Goal: Book appointment/travel/reservation

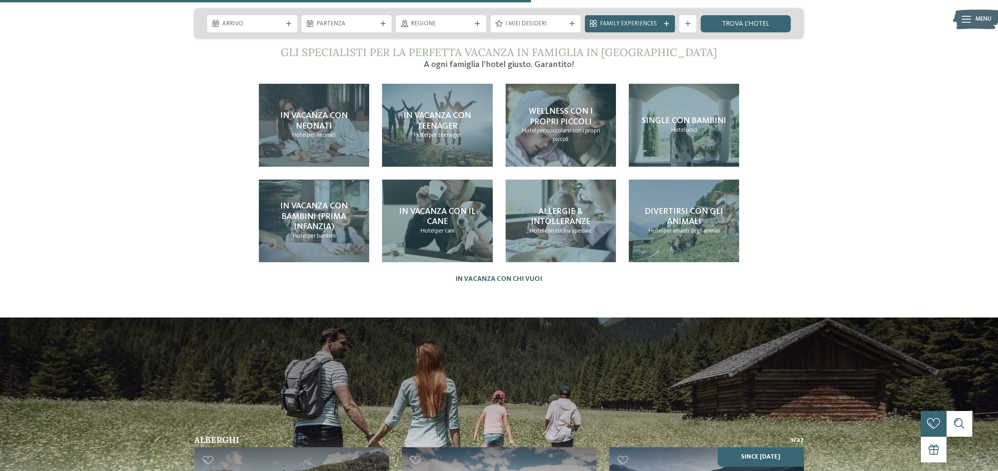
scroll to position [2250, 0]
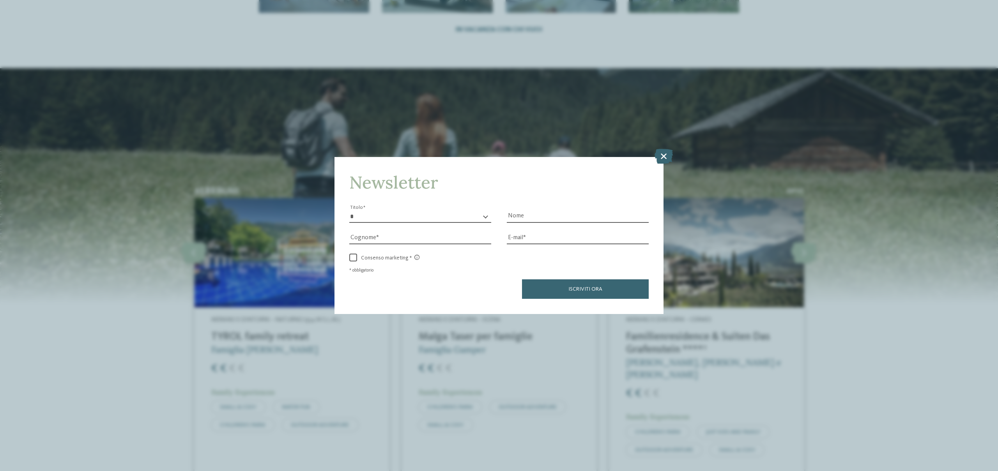
drag, startPoint x: 662, startPoint y: 156, endPoint x: 668, endPoint y: 159, distance: 6.7
click at [663, 157] on icon at bounding box center [663, 156] width 18 height 15
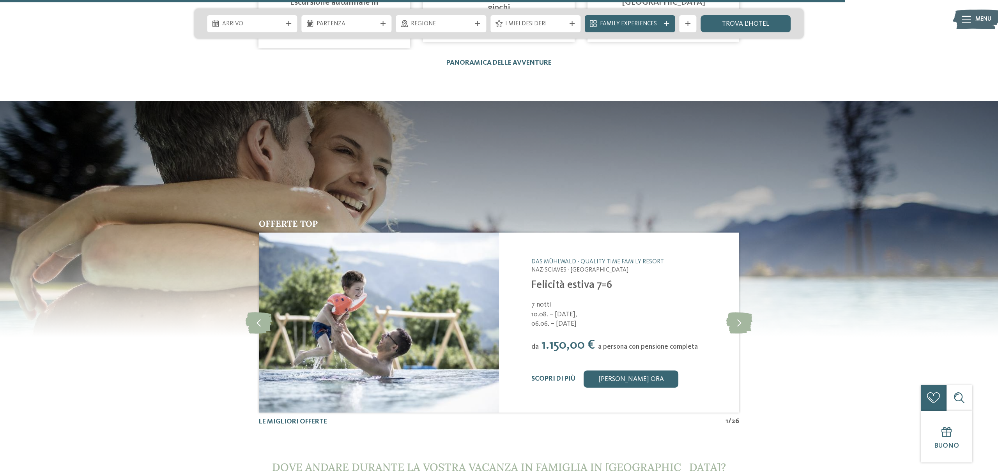
scroll to position [3387, 0]
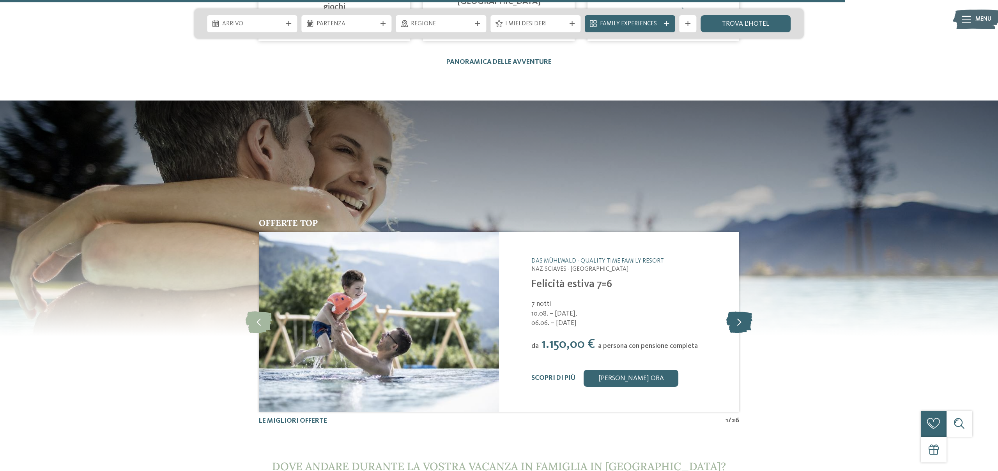
click at [735, 311] on icon at bounding box center [739, 321] width 26 height 21
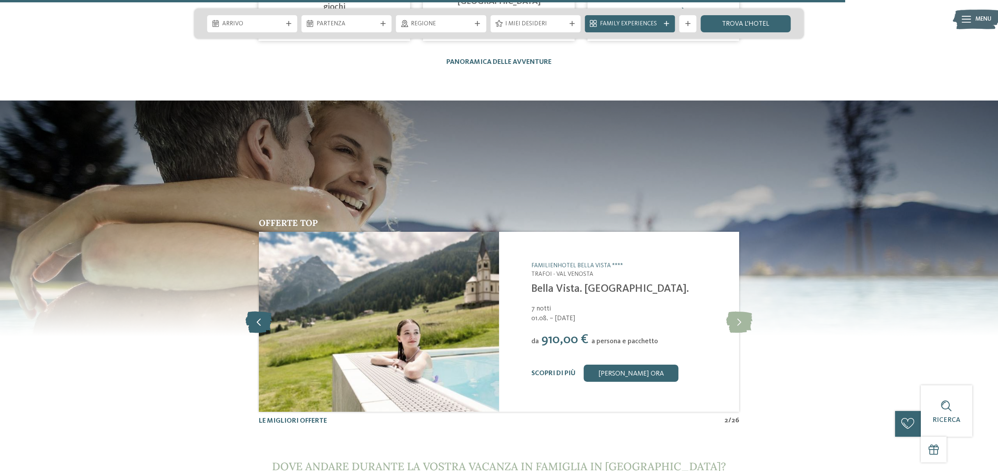
click at [265, 311] on icon at bounding box center [259, 321] width 27 height 21
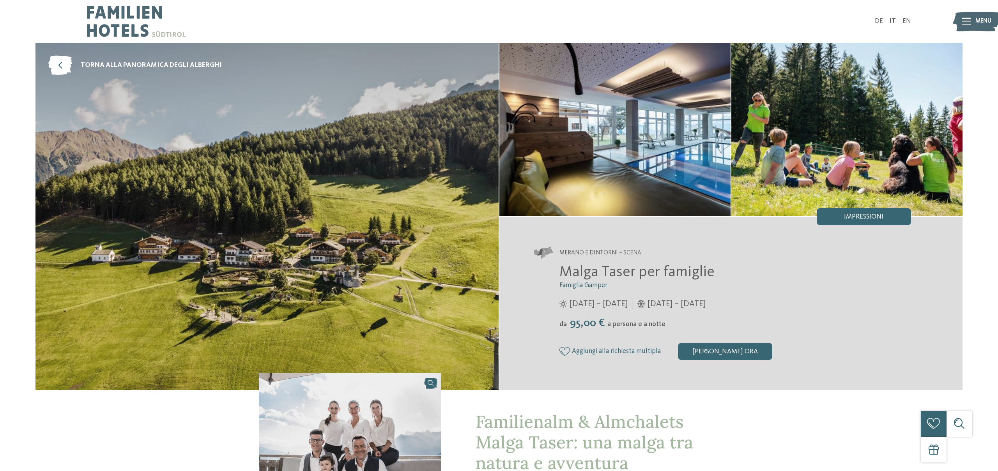
drag, startPoint x: 635, startPoint y: 321, endPoint x: 666, endPoint y: 322, distance: 31.6
click at [672, 323] on div "da 95,00 € a persona e a notte" at bounding box center [735, 323] width 352 height 13
drag, startPoint x: 643, startPoint y: 272, endPoint x: 571, endPoint y: 271, distance: 72.5
click at [637, 273] on span "Malga Taser per famiglie" at bounding box center [636, 272] width 155 height 15
drag, startPoint x: 649, startPoint y: 271, endPoint x: 712, endPoint y: 274, distance: 62.8
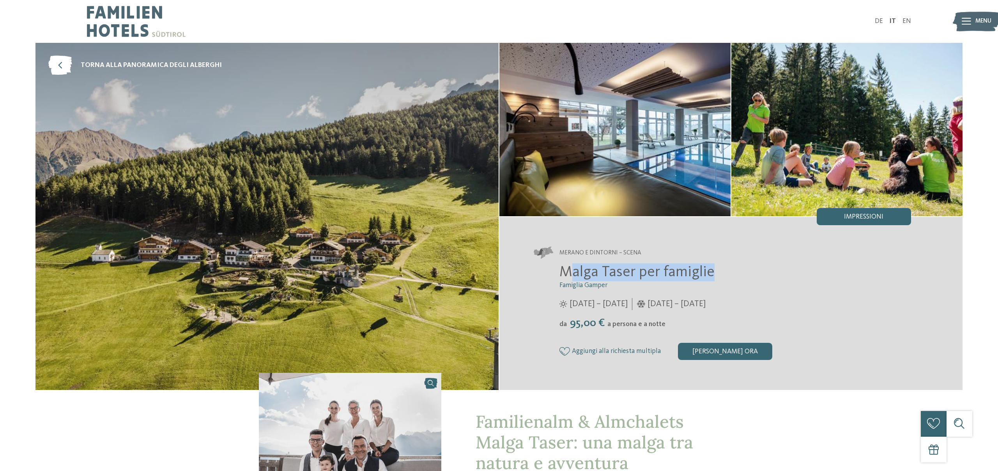
click at [711, 274] on h2 "Malga Taser per famiglie" at bounding box center [735, 272] width 352 height 18
drag, startPoint x: 390, startPoint y: 226, endPoint x: 392, endPoint y: 236, distance: 9.9
click at [390, 226] on img at bounding box center [266, 216] width 463 height 347
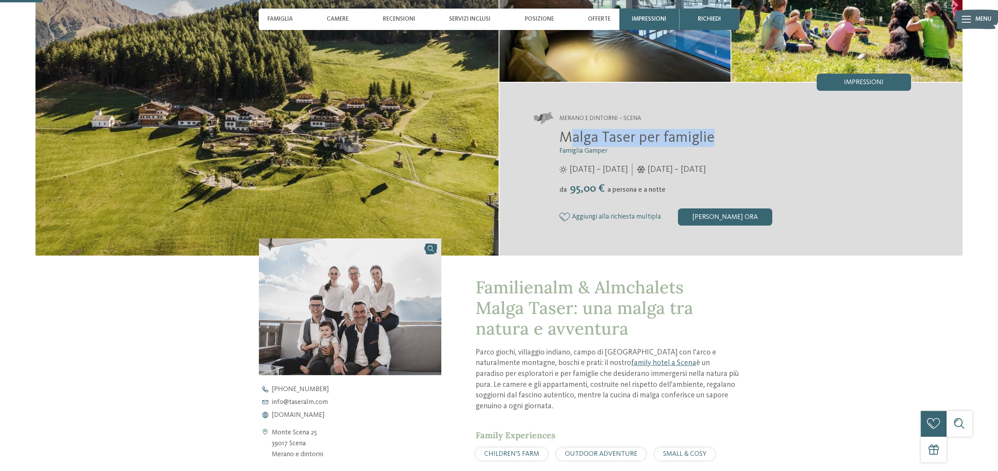
scroll to position [135, 0]
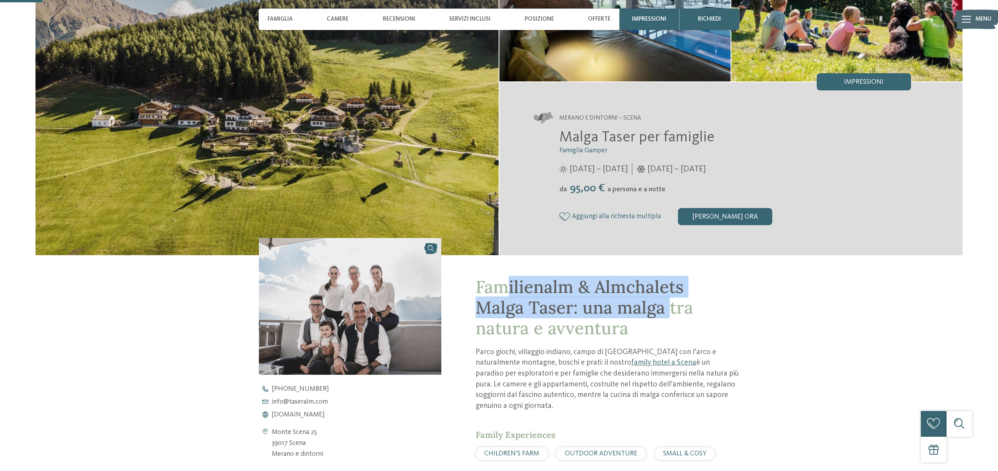
drag, startPoint x: 510, startPoint y: 287, endPoint x: 671, endPoint y: 319, distance: 163.7
click at [670, 318] on span "Familienalm & Almchalets Malga Taser: una malga tra natura e avventura" at bounding box center [583, 307] width 217 height 63
drag, startPoint x: 567, startPoint y: 315, endPoint x: 517, endPoint y: 314, distance: 49.9
click at [566, 315] on span "Familienalm & Almchalets Malga Taser: una malga tra natura e avventura" at bounding box center [583, 307] width 217 height 63
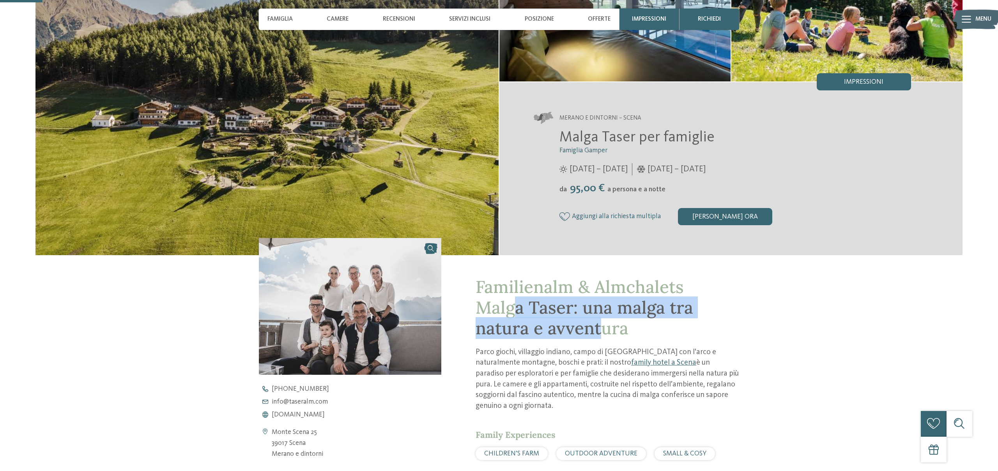
drag, startPoint x: 512, startPoint y: 314, endPoint x: 729, endPoint y: 324, distance: 216.9
click at [602, 325] on span "Familienalm & Almchalets Malga Taser: una malga tra natura e avventura" at bounding box center [583, 307] width 217 height 63
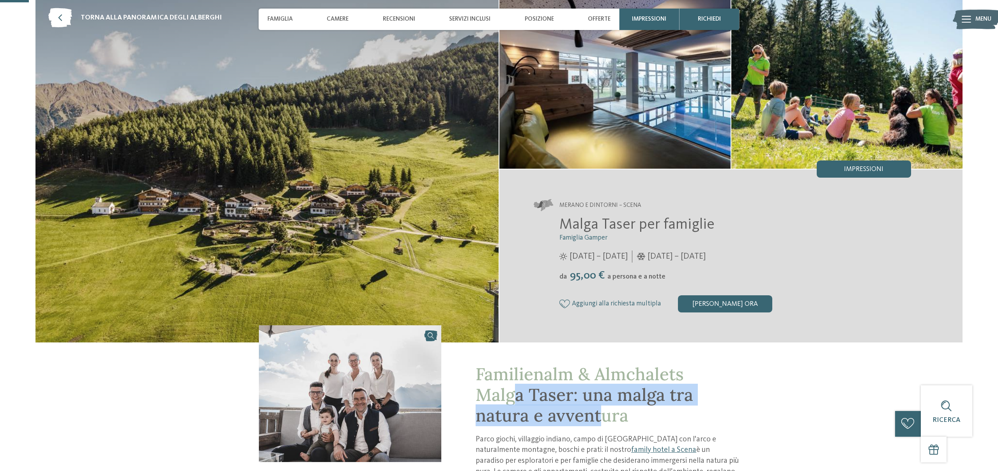
scroll to position [0, 0]
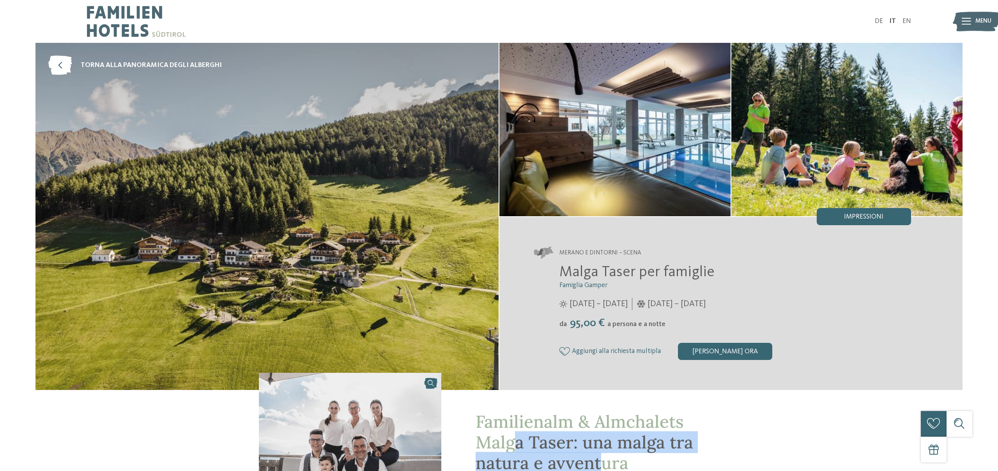
click at [276, 169] on img at bounding box center [266, 216] width 463 height 347
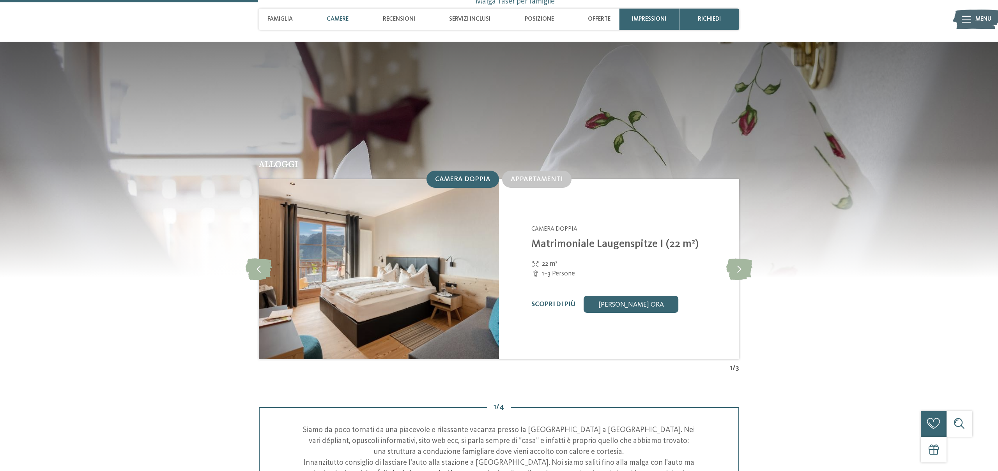
scroll to position [842, 0]
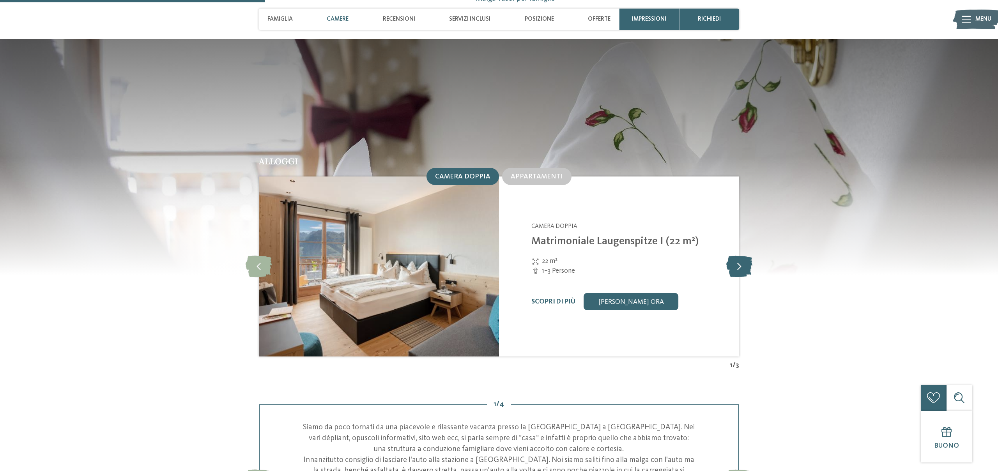
click at [737, 256] on icon at bounding box center [739, 266] width 26 height 21
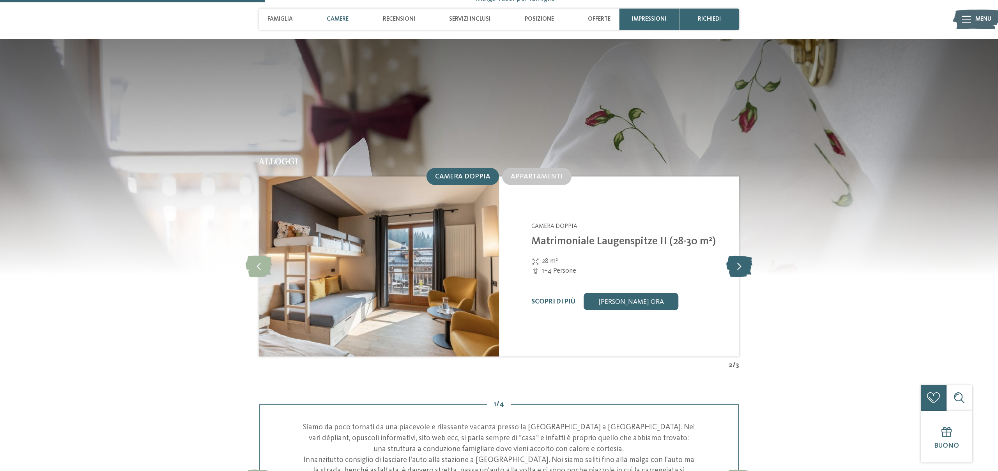
click at [737, 256] on icon at bounding box center [739, 266] width 26 height 21
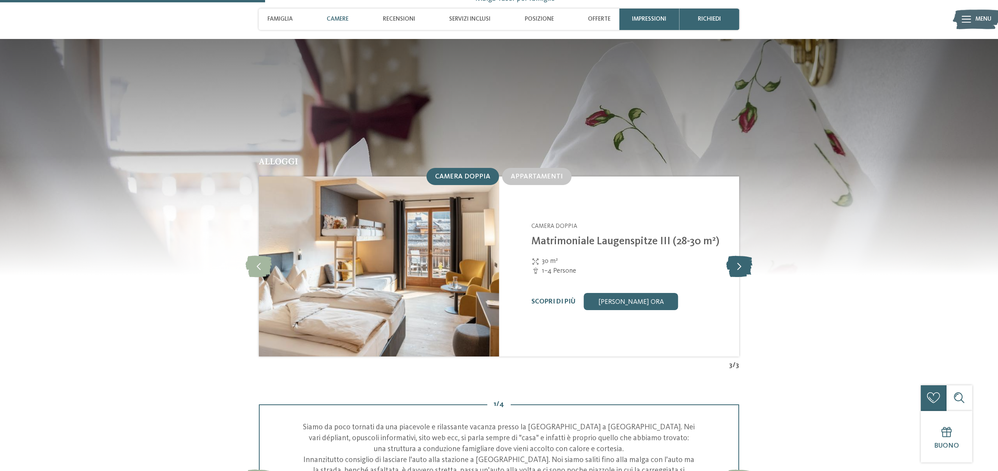
click at [737, 256] on icon at bounding box center [739, 266] width 26 height 21
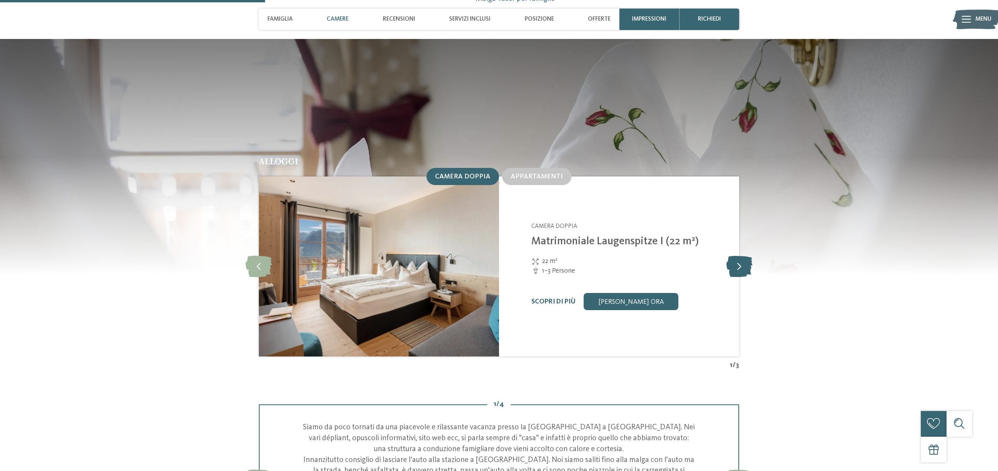
click at [737, 256] on icon at bounding box center [739, 266] width 26 height 21
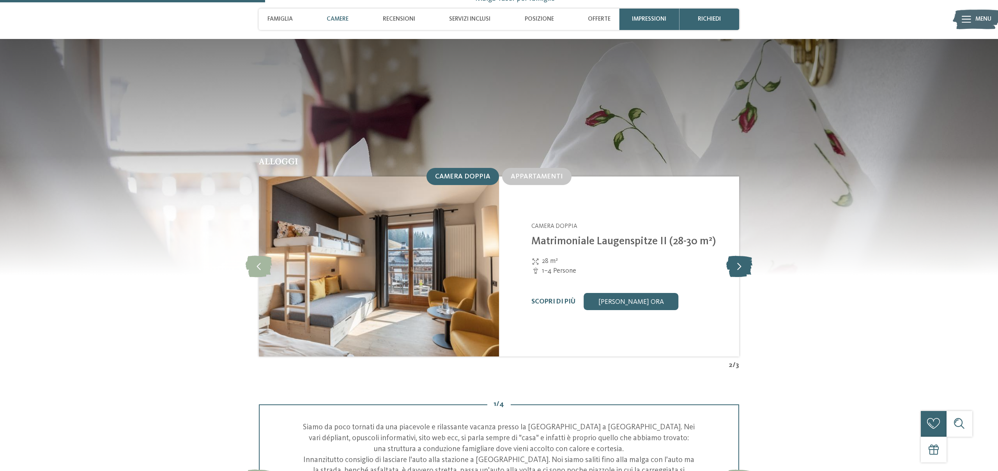
click at [737, 256] on icon at bounding box center [739, 266] width 26 height 21
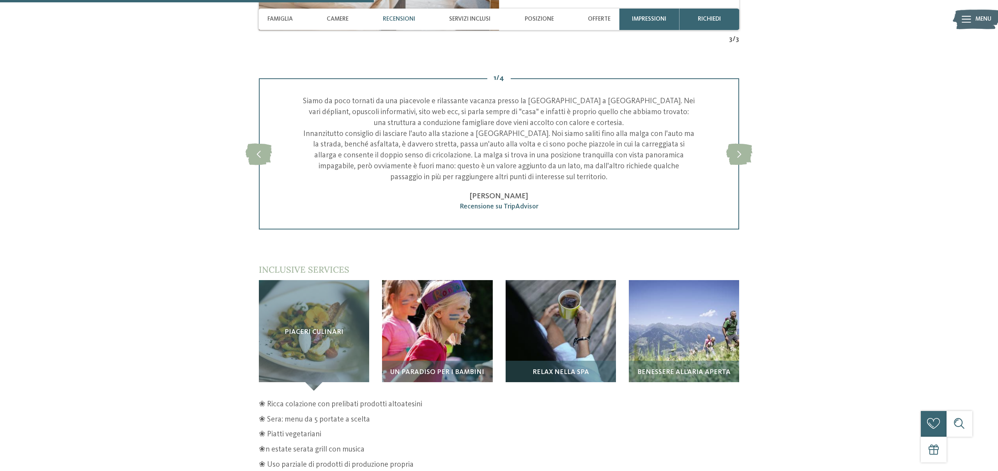
scroll to position [1209, 0]
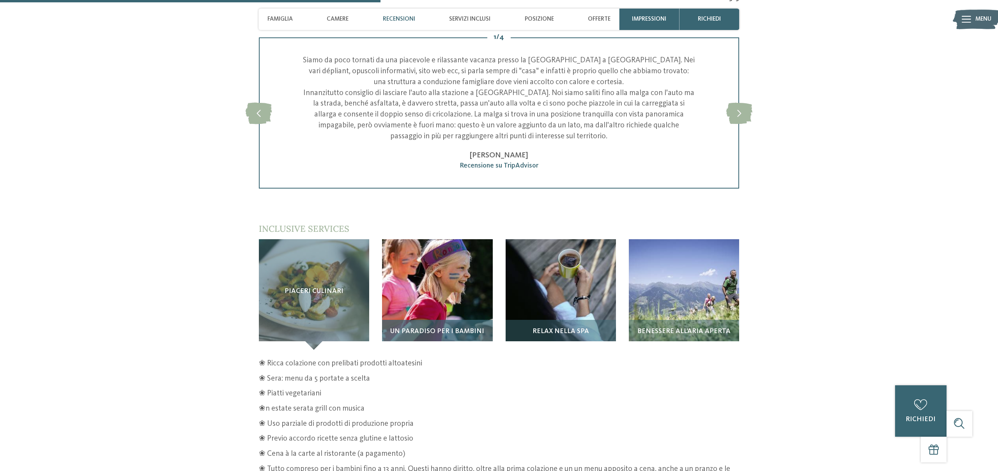
click at [436, 328] on span "Un paradiso per i bambini" at bounding box center [437, 331] width 94 height 7
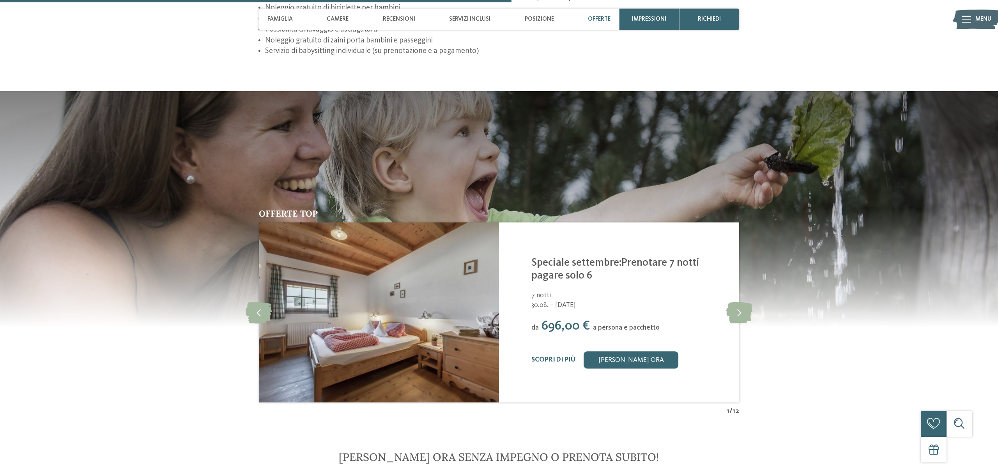
scroll to position [1665, 0]
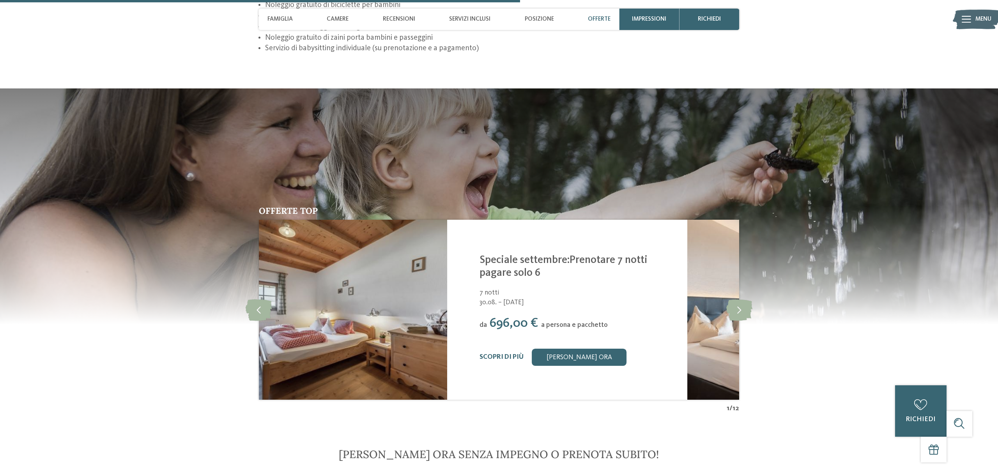
drag, startPoint x: 599, startPoint y: 315, endPoint x: 548, endPoint y: 316, distance: 51.5
click at [547, 322] on span "a persona e pacchetto" at bounding box center [574, 325] width 67 height 7
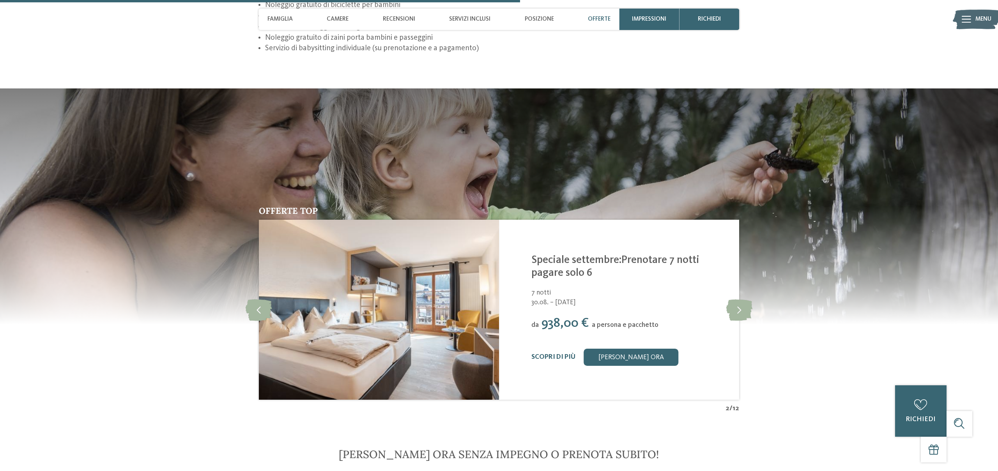
drag, startPoint x: 649, startPoint y: 307, endPoint x: 680, endPoint y: 307, distance: 31.6
click at [499, 307] on img at bounding box center [379, 310] width 240 height 180
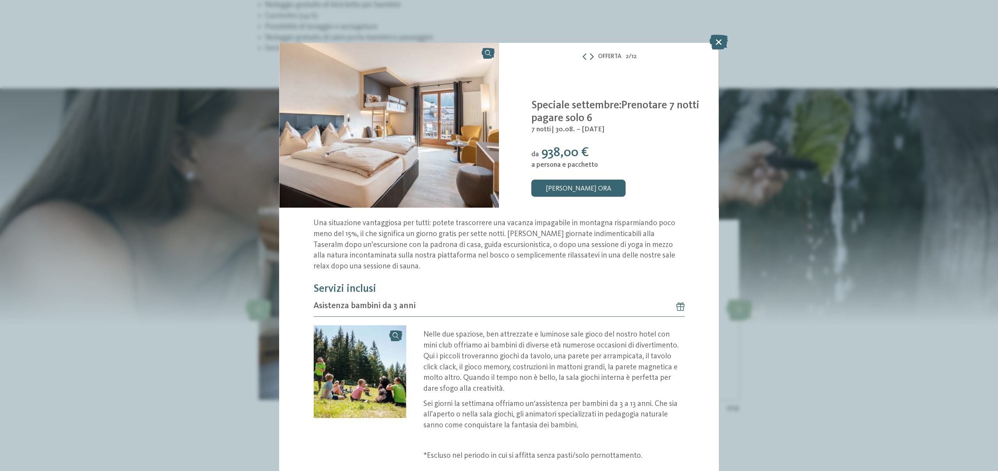
click at [717, 38] on icon at bounding box center [718, 42] width 18 height 15
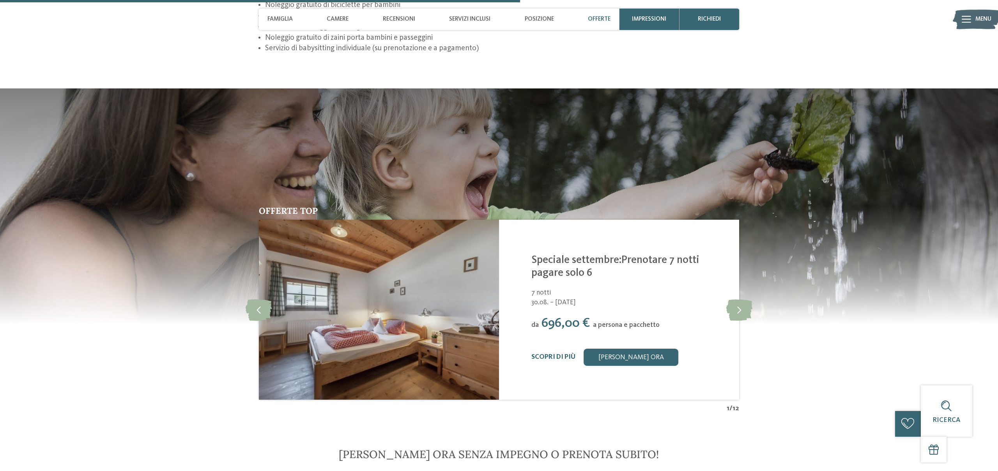
drag, startPoint x: 564, startPoint y: 287, endPoint x: 441, endPoint y: 328, distance: 129.4
click at [563, 298] on span "30.08. – [DATE]" at bounding box center [629, 303] width 197 height 10
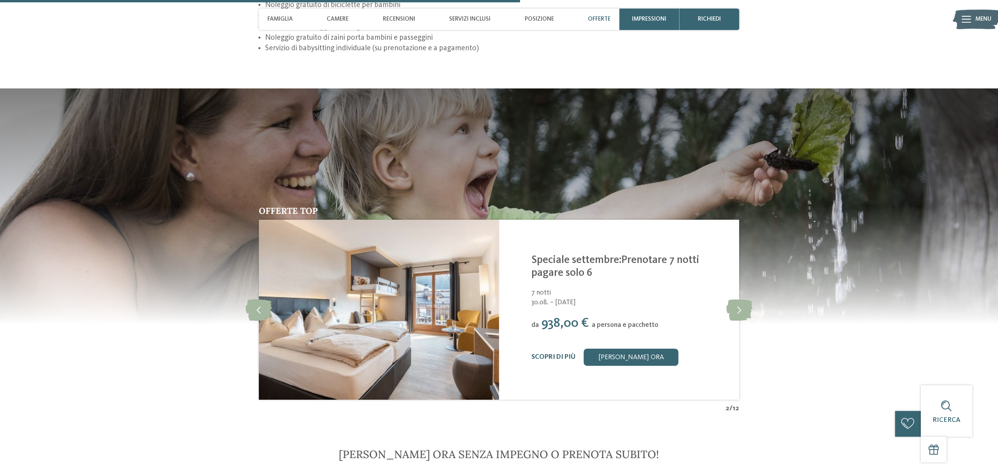
click at [410, 332] on img at bounding box center [379, 310] width 240 height 180
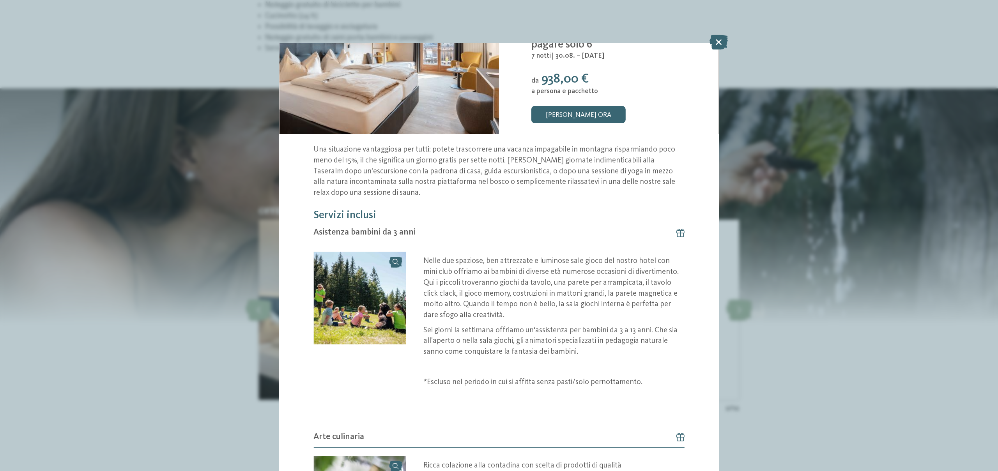
scroll to position [98, 0]
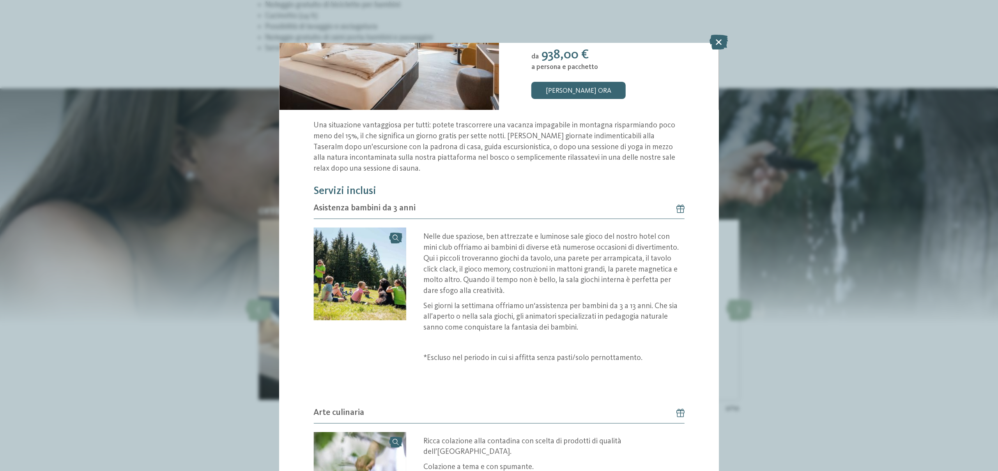
drag, startPoint x: 717, startPoint y: 39, endPoint x: 721, endPoint y: 47, distance: 8.4
click at [717, 39] on icon at bounding box center [718, 42] width 18 height 15
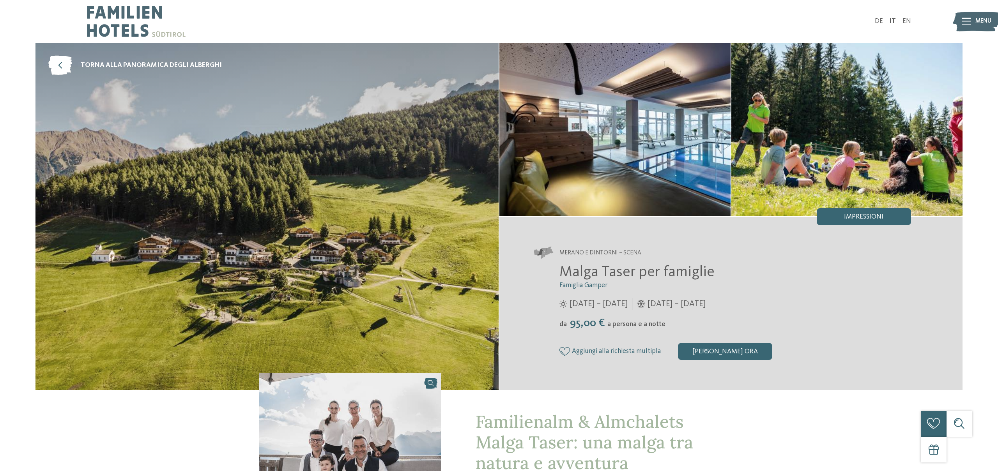
click at [675, 142] on img at bounding box center [614, 129] width 231 height 173
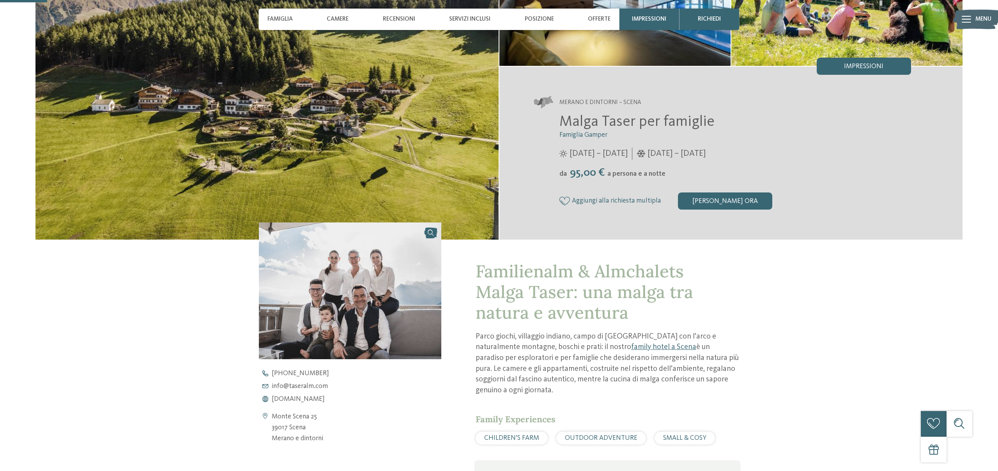
scroll to position [151, 0]
click at [300, 398] on span "www.taseralm.com" at bounding box center [298, 399] width 53 height 7
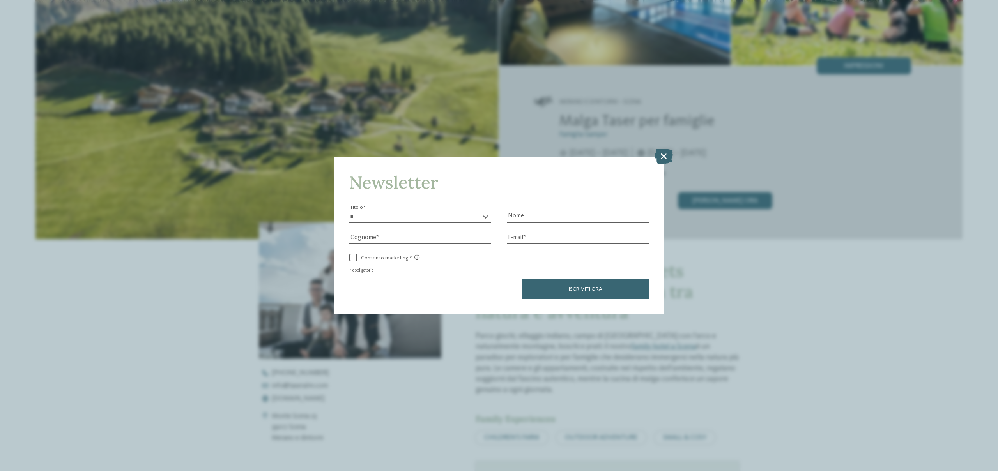
click at [669, 160] on icon at bounding box center [663, 156] width 18 height 15
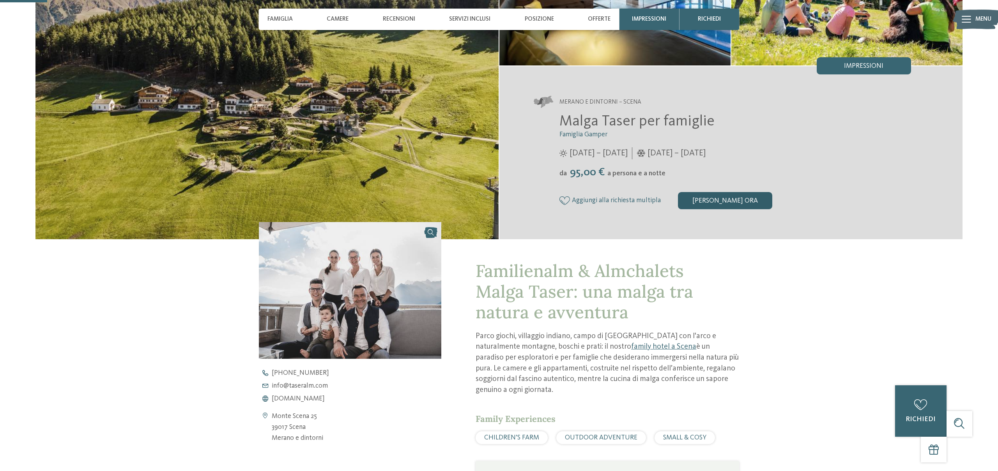
click at [744, 200] on div "[PERSON_NAME] ora" at bounding box center [725, 200] width 94 height 17
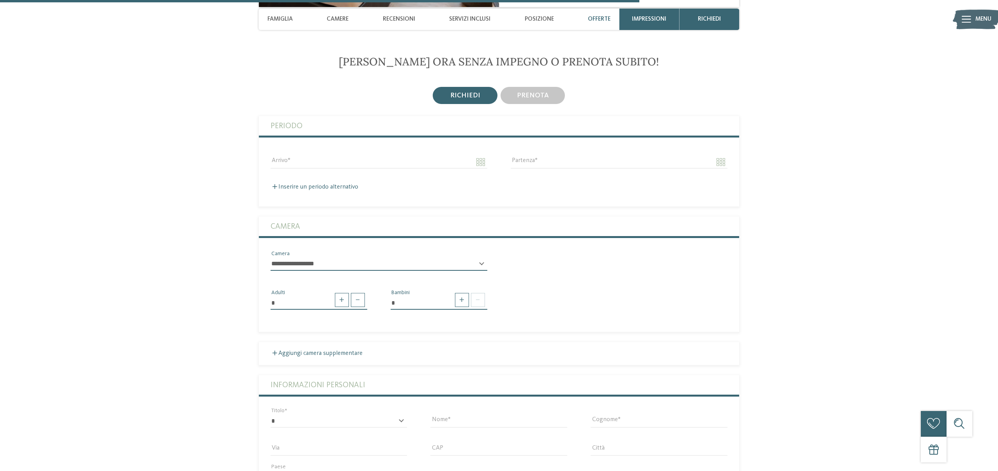
scroll to position [2059, 0]
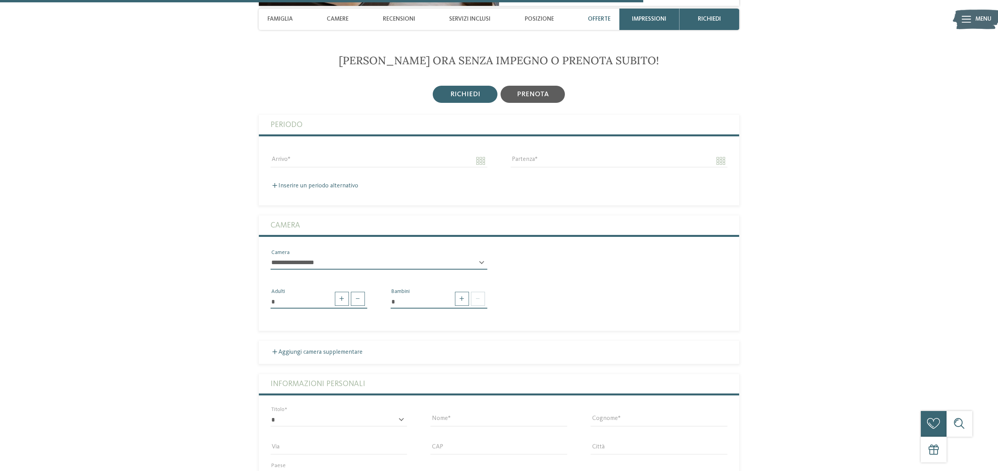
click at [534, 91] on span "prenota" at bounding box center [533, 94] width 32 height 7
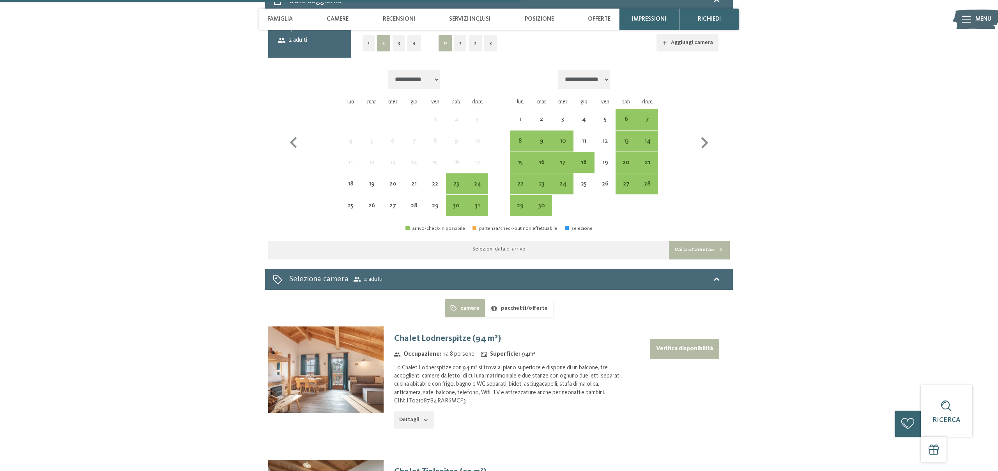
scroll to position [2177, 0]
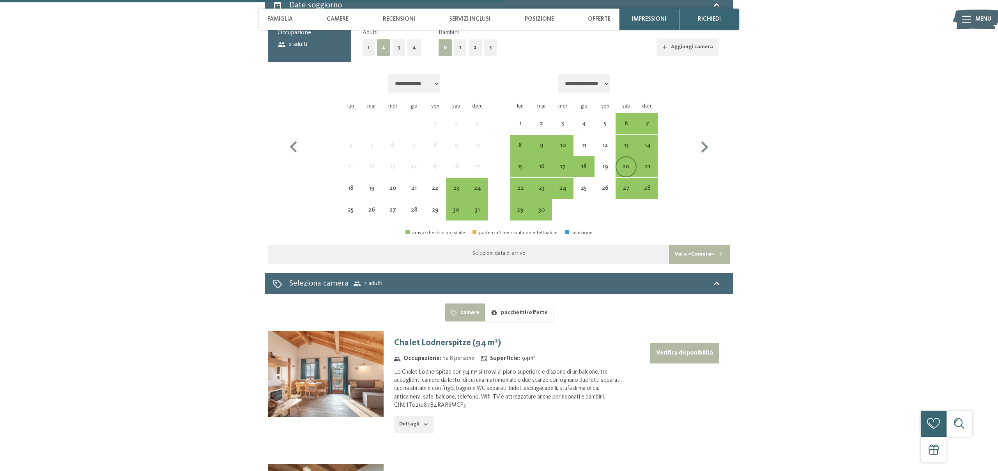
click at [629, 164] on div "20" at bounding box center [625, 173] width 19 height 19
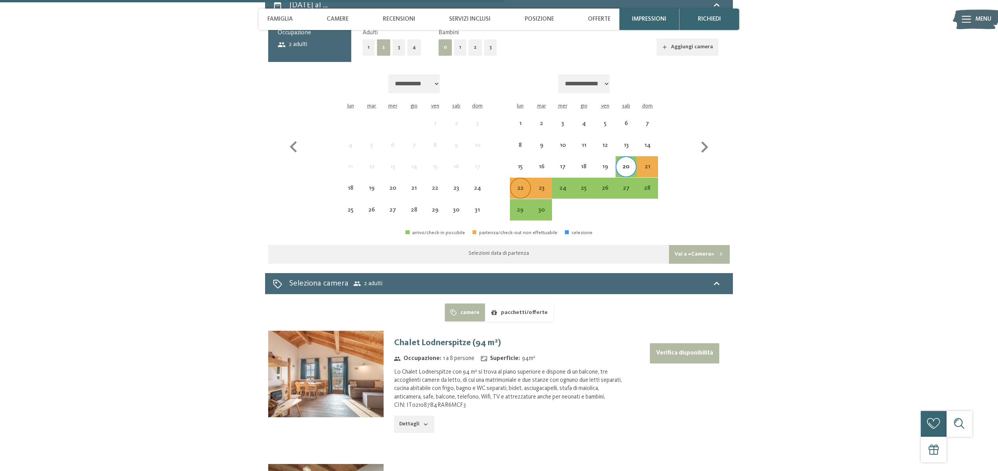
click at [517, 185] on div "22" at bounding box center [520, 194] width 19 height 19
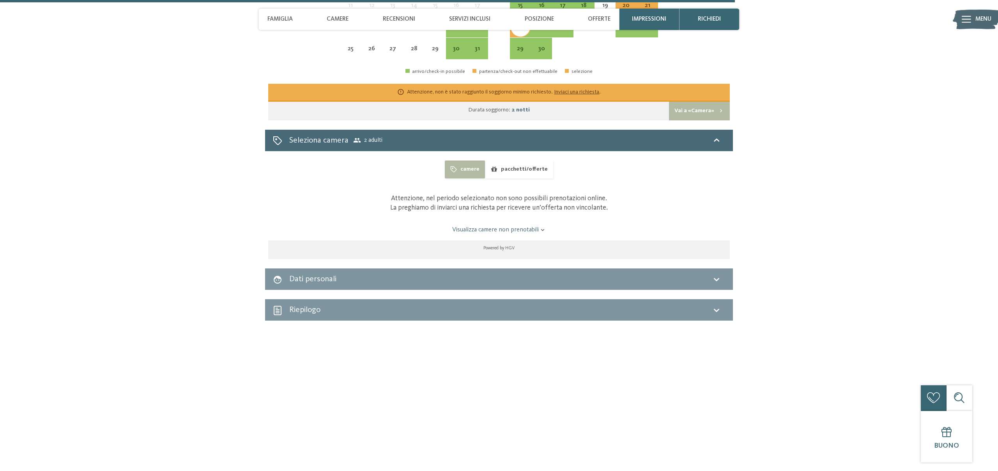
scroll to position [2340, 0]
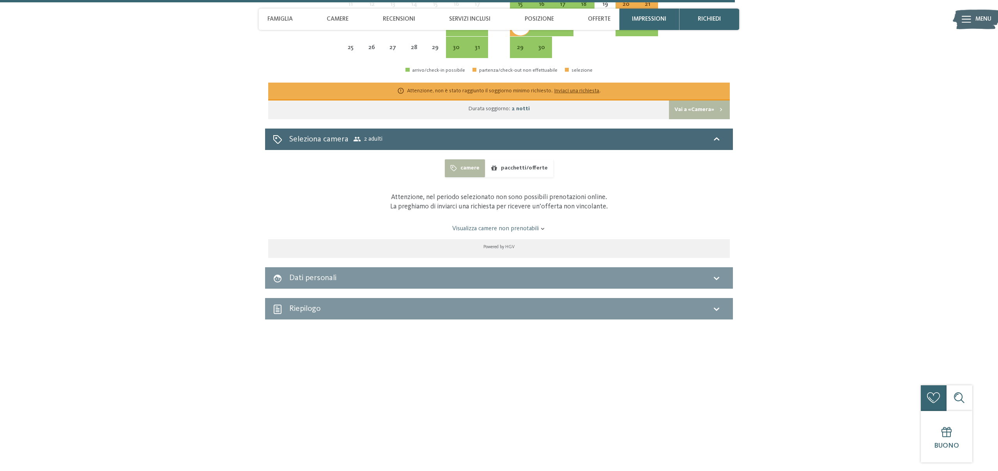
drag, startPoint x: 517, startPoint y: 217, endPoint x: 525, endPoint y: 219, distance: 8.7
click at [516, 224] on link "Visualizza camere non prenotabili" at bounding box center [499, 228] width 434 height 9
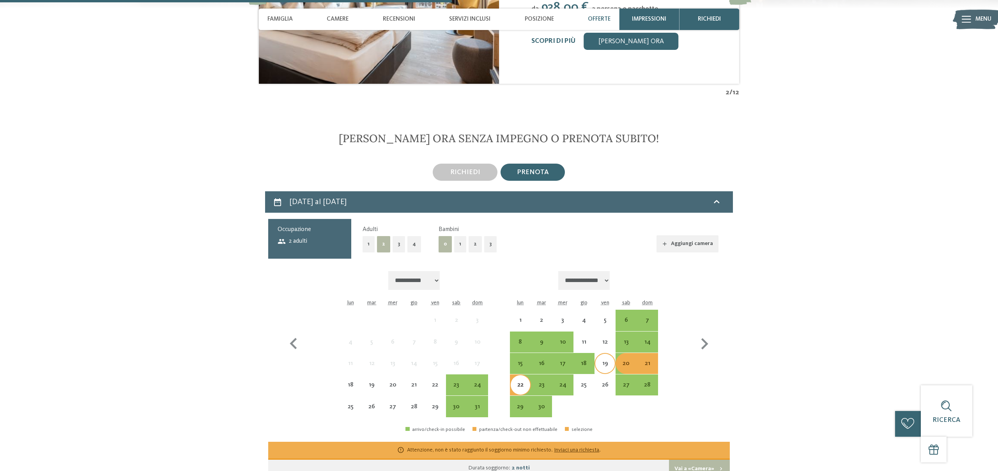
scroll to position [1992, 0]
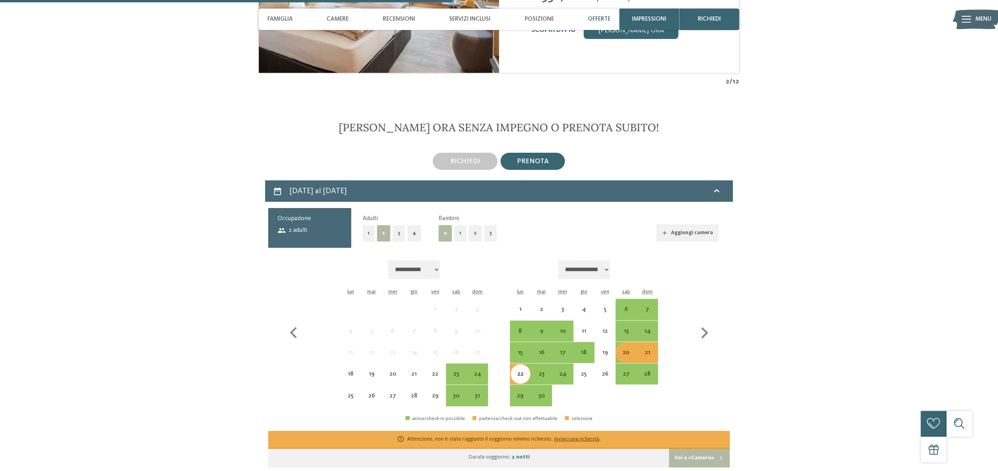
click at [626, 350] on div "20" at bounding box center [625, 359] width 19 height 19
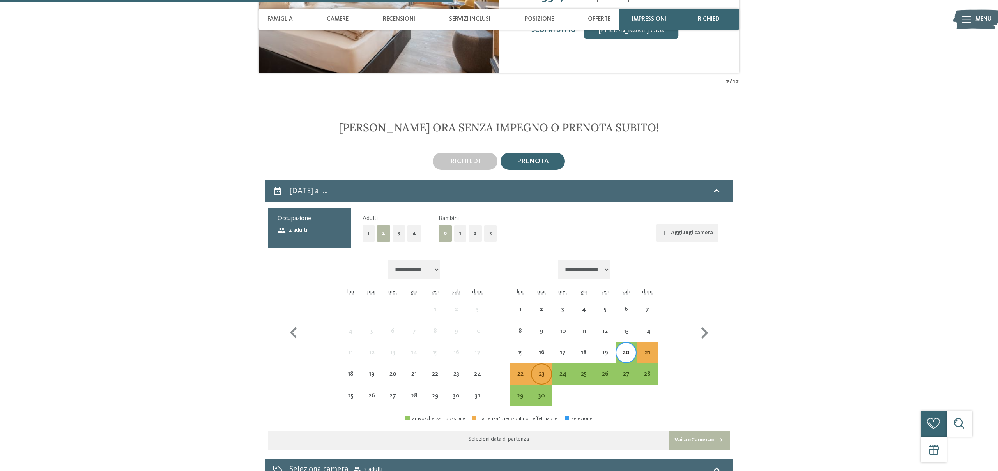
click at [542, 371] on div "23" at bounding box center [541, 380] width 19 height 19
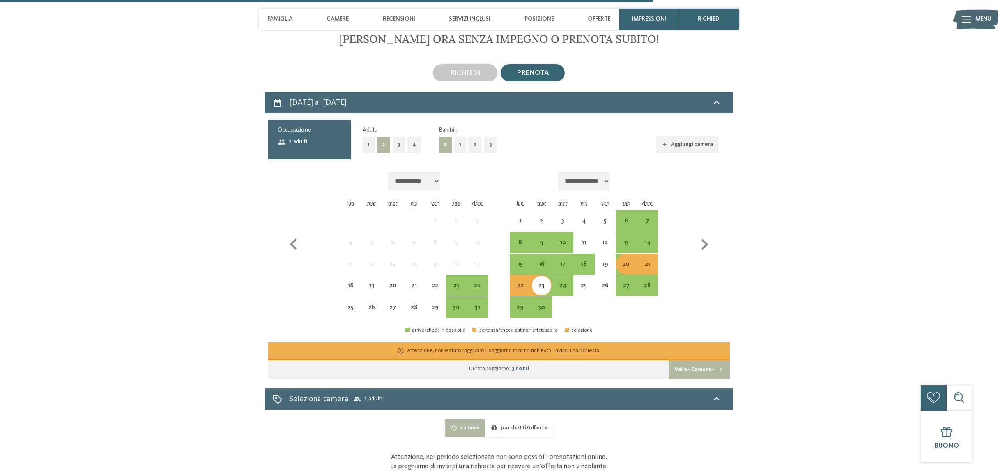
scroll to position [2080, 0]
drag, startPoint x: 497, startPoint y: 360, endPoint x: 566, endPoint y: 366, distance: 69.6
click at [546, 360] on div "Durata soggiorno: 3 notti" at bounding box center [498, 368] width 461 height 17
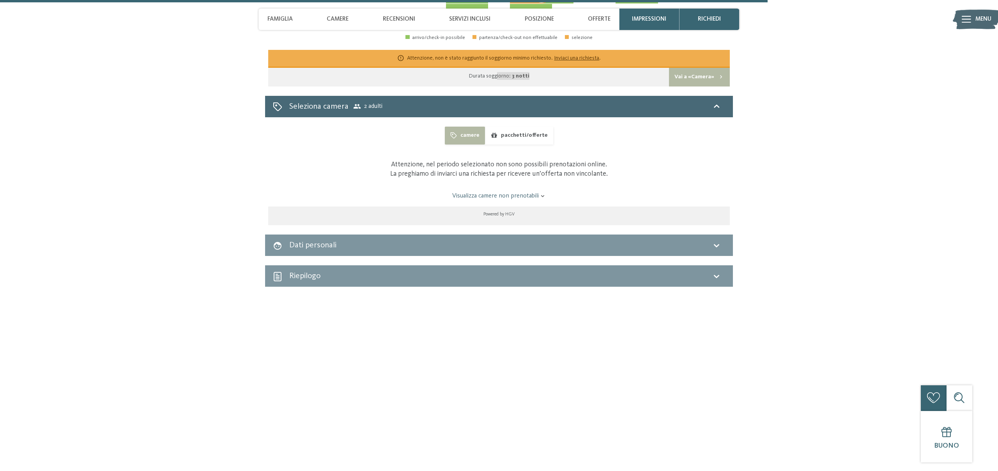
scroll to position [2445, 0]
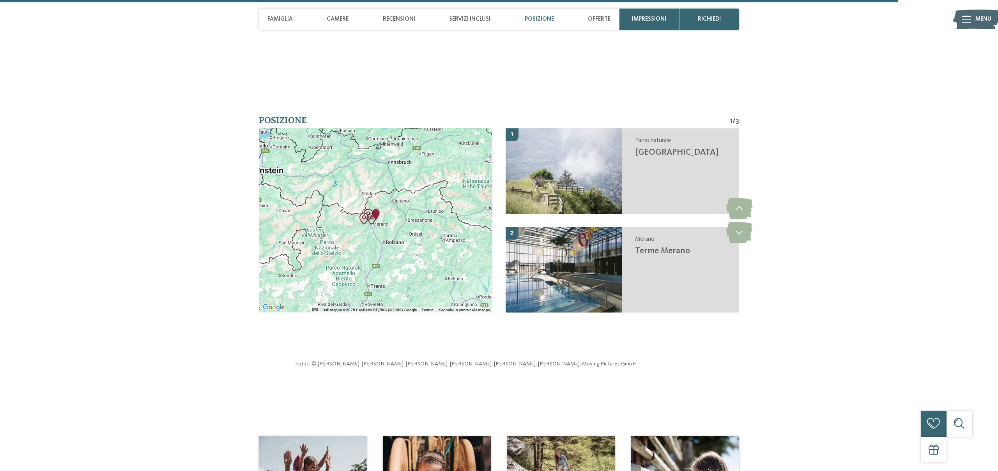
scroll to position [2868, 0]
